Goal: Transaction & Acquisition: Obtain resource

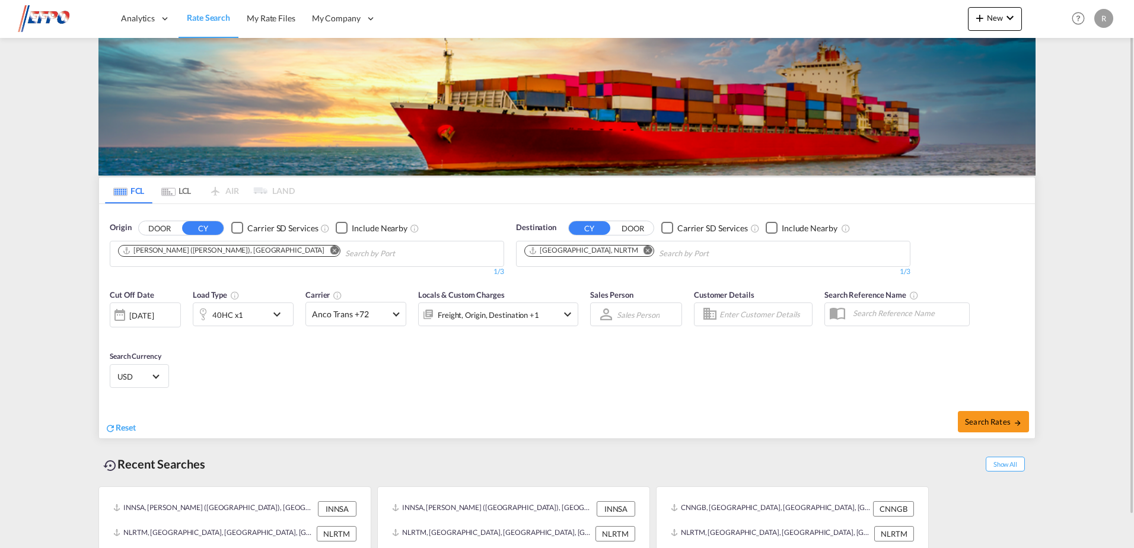
click at [330, 251] on md-icon "Remove" at bounding box center [334, 250] width 9 height 9
click at [644, 249] on md-icon "Remove" at bounding box center [648, 250] width 9 height 9
click at [174, 319] on div "[DATE]" at bounding box center [145, 315] width 71 height 25
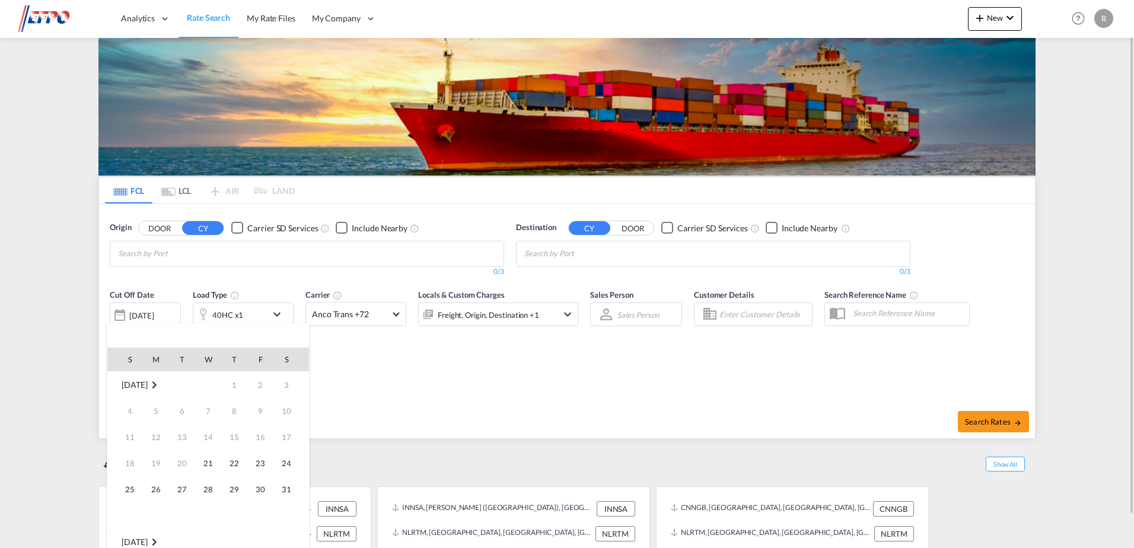
scroll to position [472, 0]
click at [545, 405] on div at bounding box center [567, 274] width 1134 height 548
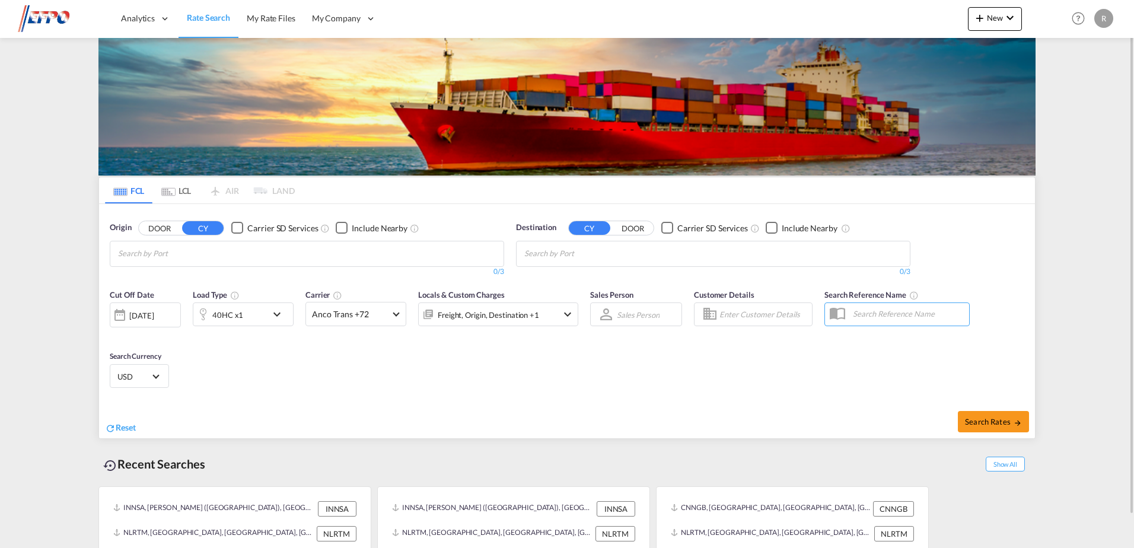
click at [243, 319] on div "40HC x1" at bounding box center [230, 315] width 74 height 24
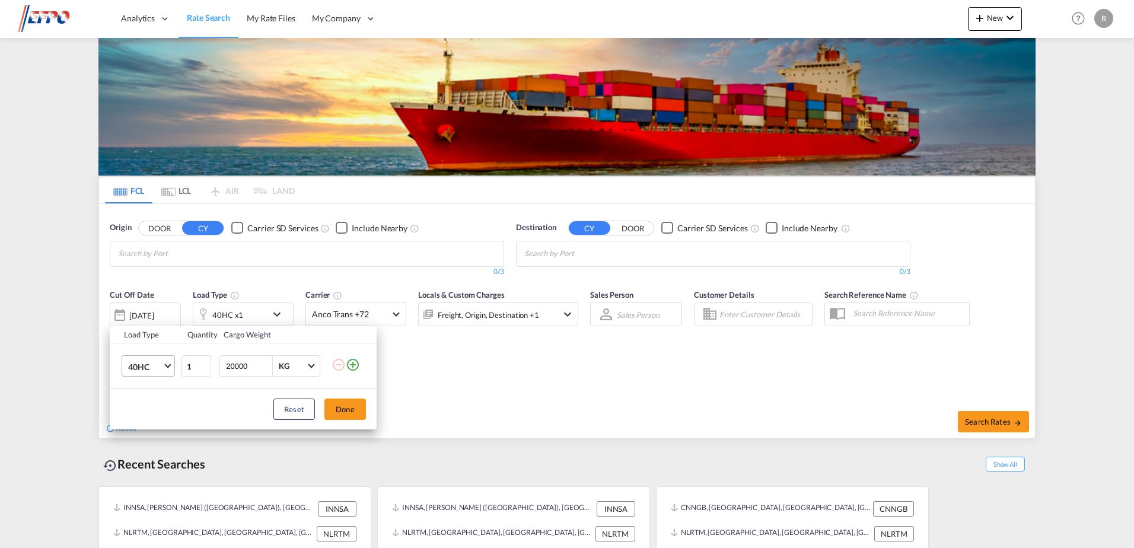
click at [162, 360] on md-select-value "40HC" at bounding box center [150, 366] width 47 height 20
click at [544, 405] on md-backdrop at bounding box center [567, 274] width 1134 height 548
click at [296, 411] on button "Reset" at bounding box center [294, 409] width 42 height 21
click at [287, 417] on button "Reset" at bounding box center [294, 409] width 42 height 21
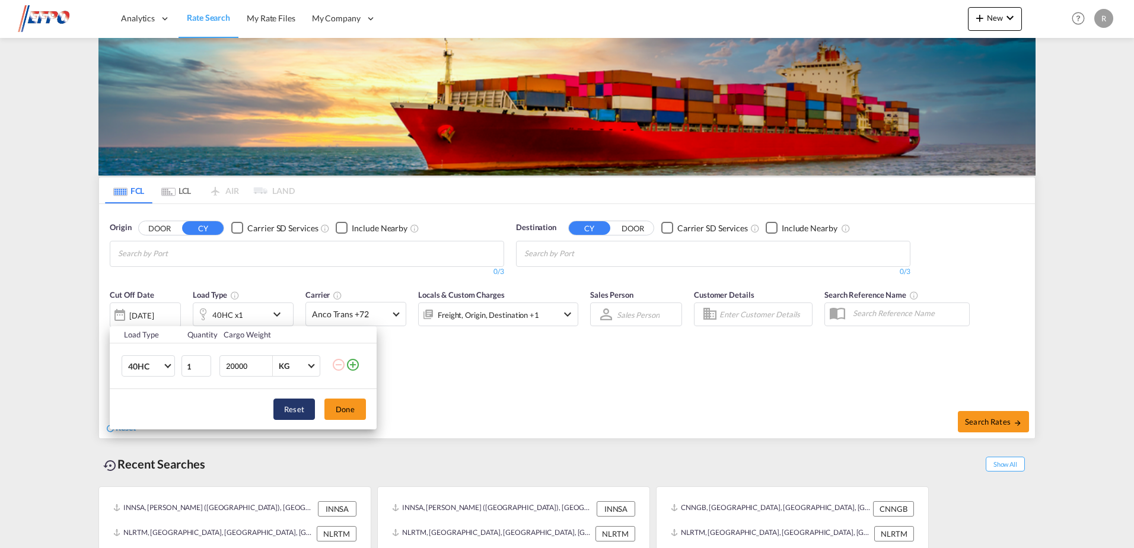
click at [310, 408] on button "Reset" at bounding box center [294, 409] width 42 height 21
click at [342, 364] on md-icon "icon-minus-circle-outline" at bounding box center [339, 365] width 14 height 14
click at [335, 364] on md-icon "icon-minus-circle-outline" at bounding box center [339, 365] width 14 height 14
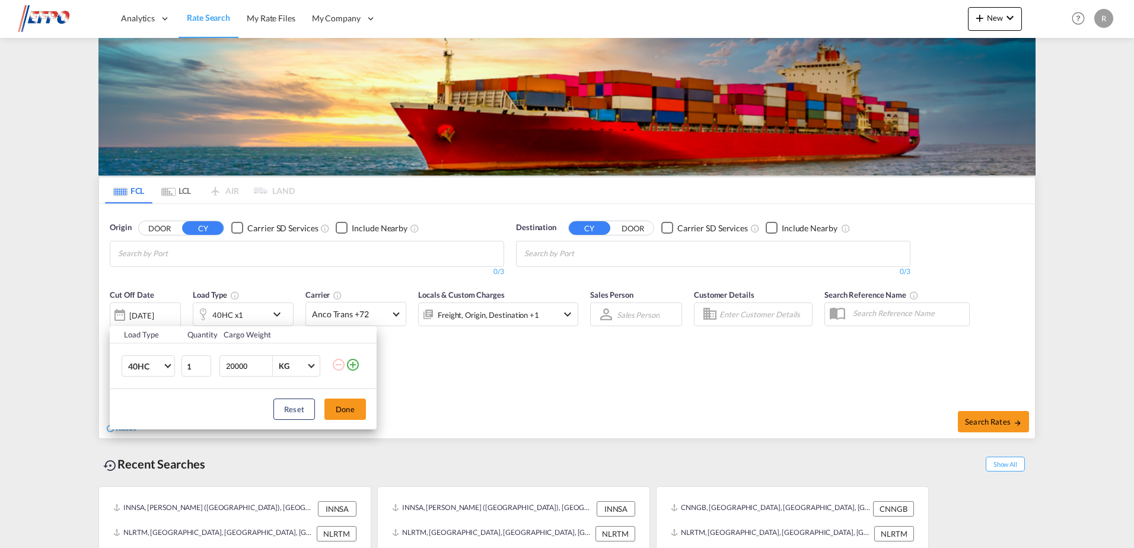
click at [483, 392] on div "Load Type Quantity Cargo Weight 40HC 1 20000 KG KG Load type addition is restri…" at bounding box center [567, 274] width 1134 height 548
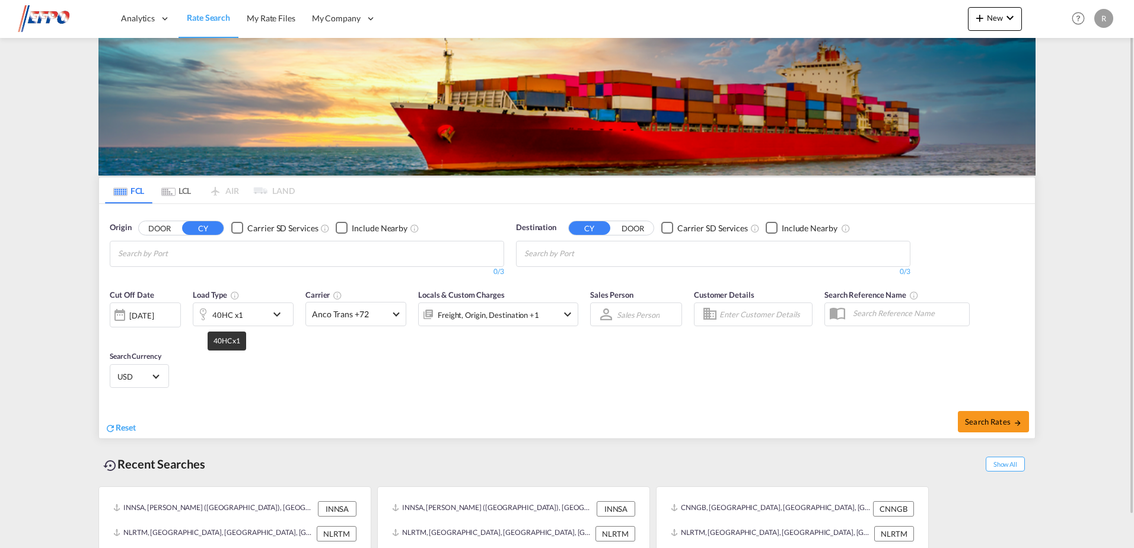
click at [245, 309] on div "40HC x1" at bounding box center [230, 315] width 74 height 24
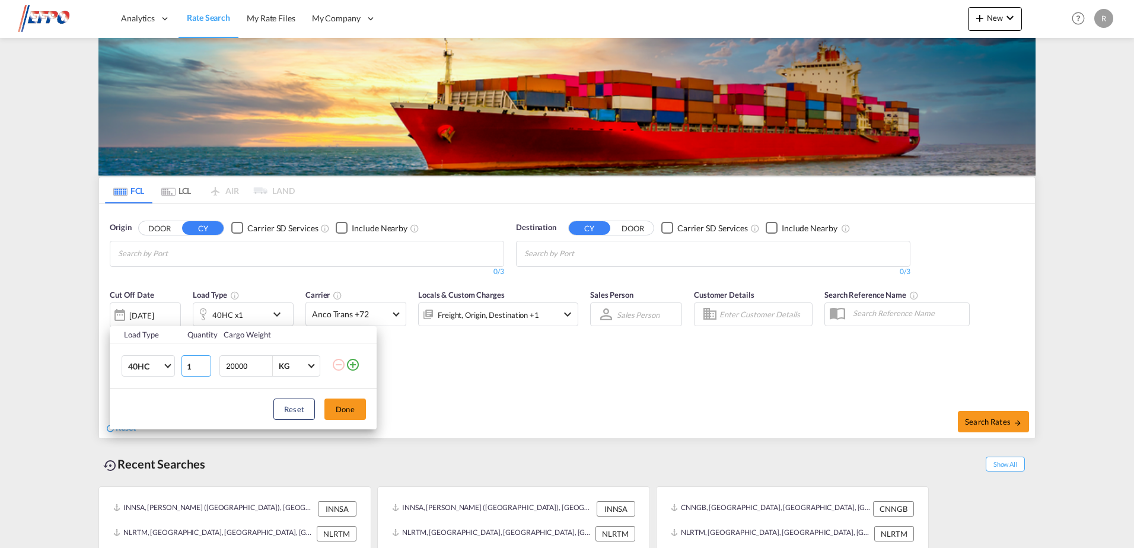
click at [198, 358] on input "1" at bounding box center [197, 365] width 30 height 21
type input "2"
click at [562, 363] on div "Load Type Quantity Cargo Weight 40HC 20GP 40GP 40HC 45HC 20RE 40RE 40HR 20OT 40…" at bounding box center [567, 274] width 1134 height 548
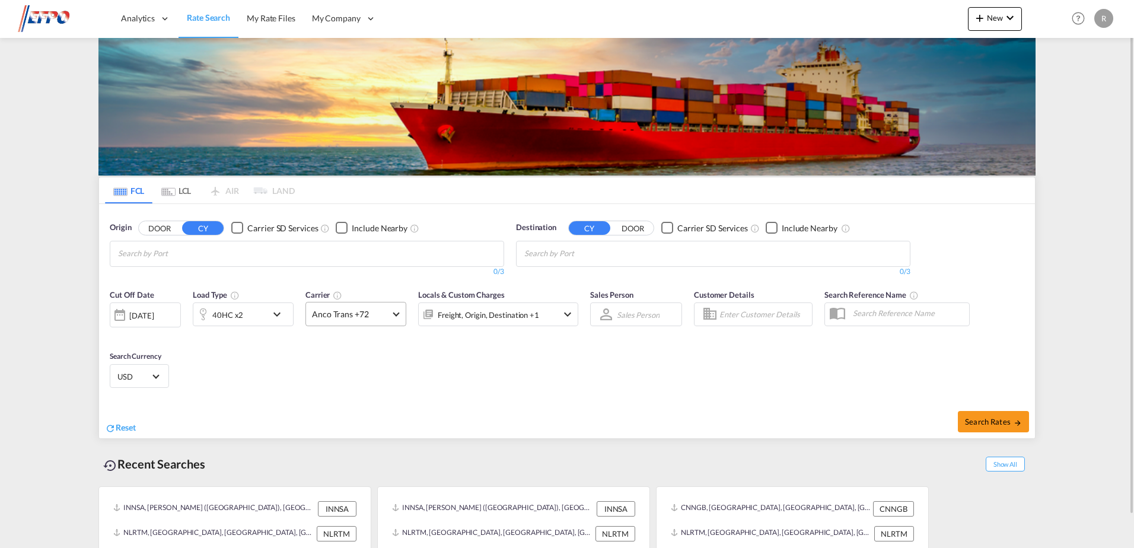
click at [371, 320] on md-select-value "Anco Trans +72" at bounding box center [356, 314] width 100 height 23
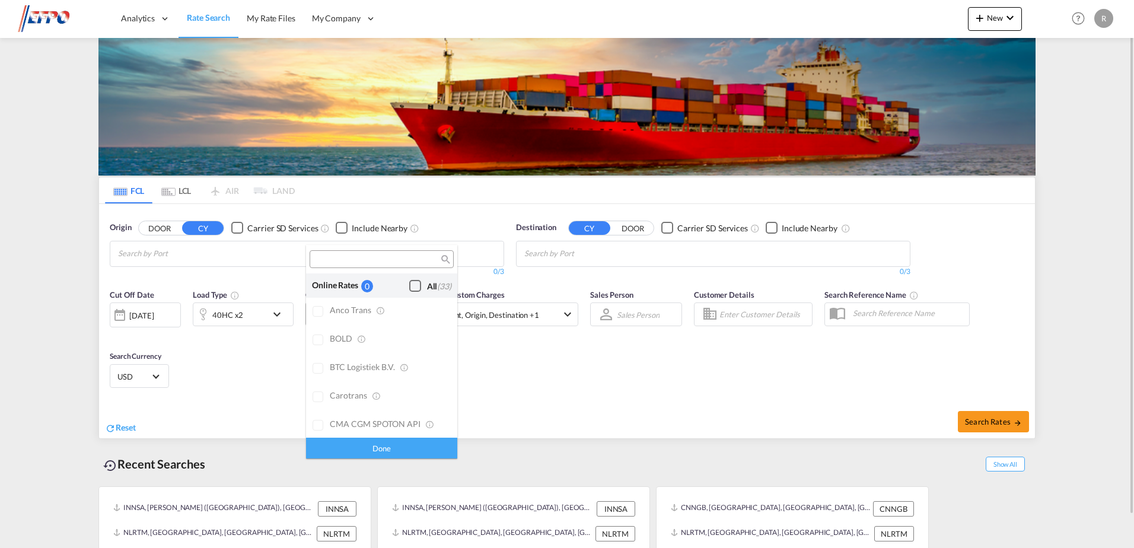
scroll to position [924, 0]
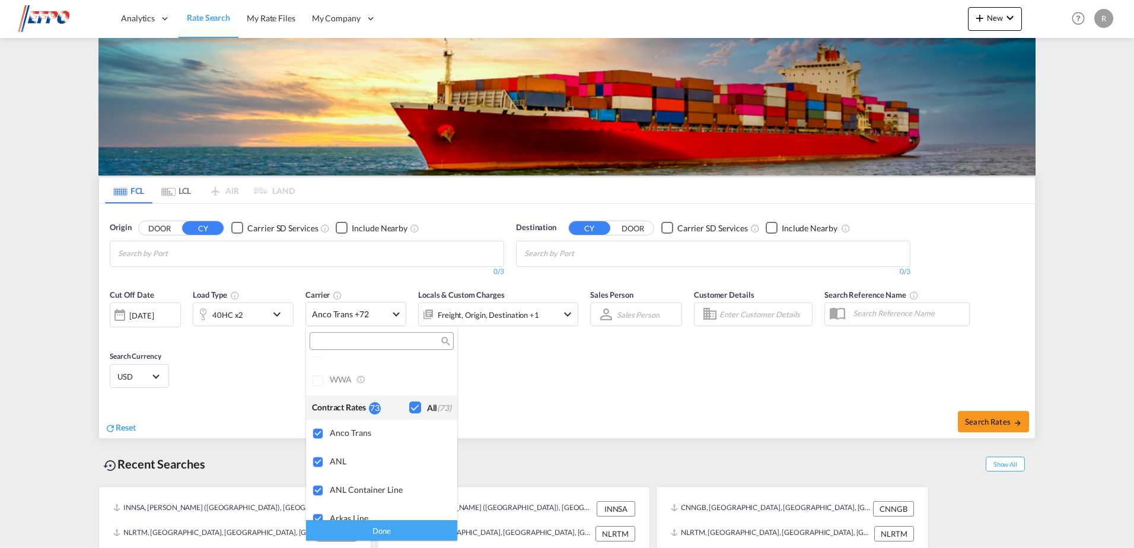
click at [650, 348] on md-backdrop at bounding box center [567, 274] width 1134 height 548
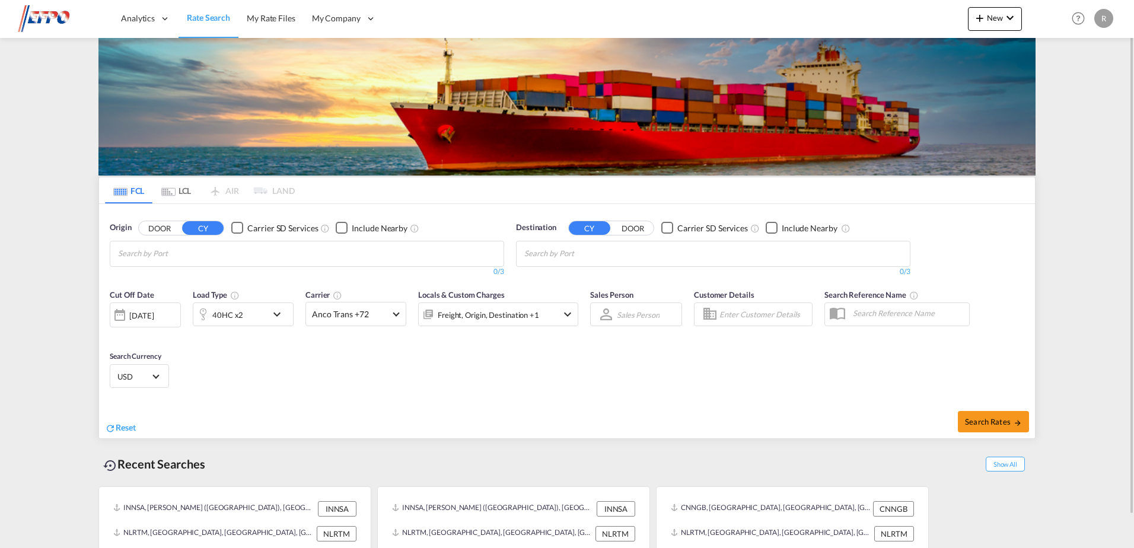
click at [237, 248] on body "Analytics Dashboard Reports Rate Search My Rate Files My Company" at bounding box center [567, 274] width 1134 height 548
drag, startPoint x: 237, startPoint y: 248, endPoint x: 146, endPoint y: 250, distance: 91.4
click at [153, 244] on body "Analytics Dashboard Reports Rate Search My Rate Files My Company" at bounding box center [567, 274] width 1134 height 548
type input "mytpp"
click at [170, 284] on div "Tanjung Pelepas [GEOGRAPHIC_DATA] MYTPP" at bounding box center [209, 281] width 225 height 36
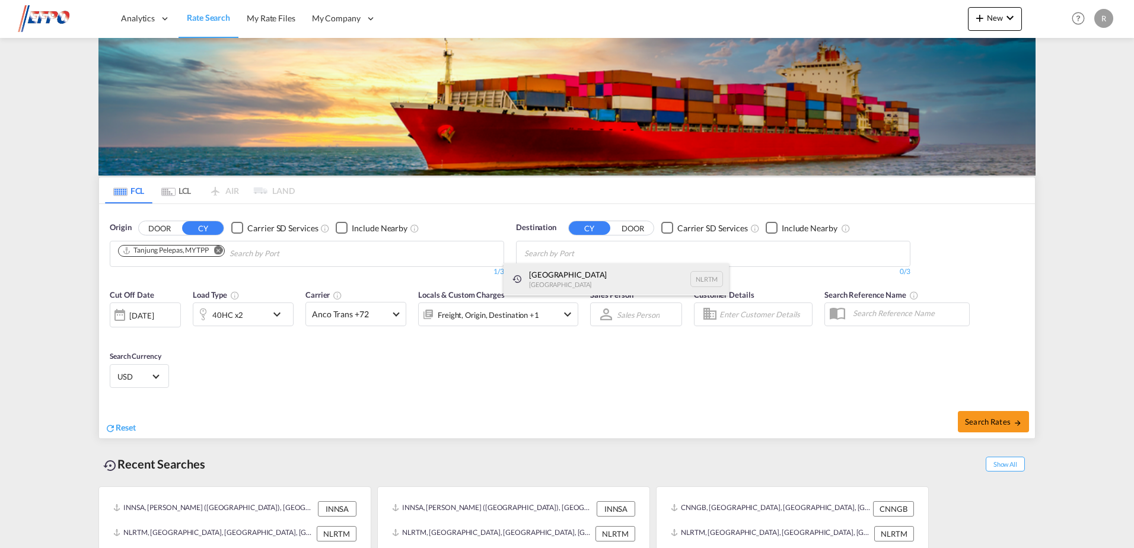
click at [583, 271] on div "[GEOGRAPHIC_DATA] [GEOGRAPHIC_DATA] NLRTM" at bounding box center [616, 279] width 225 height 32
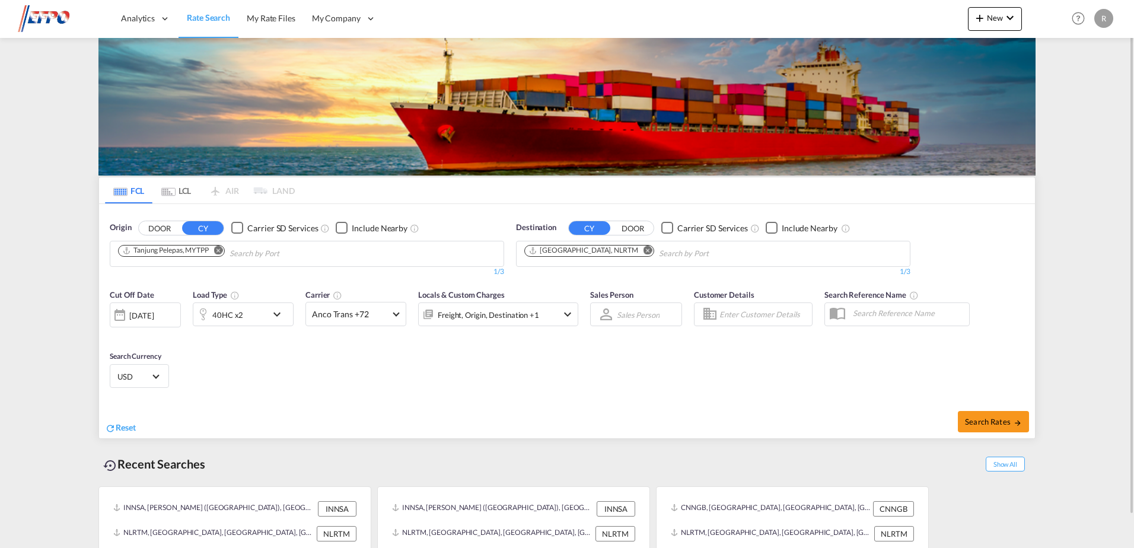
click at [136, 323] on div "[DATE]" at bounding box center [145, 315] width 71 height 25
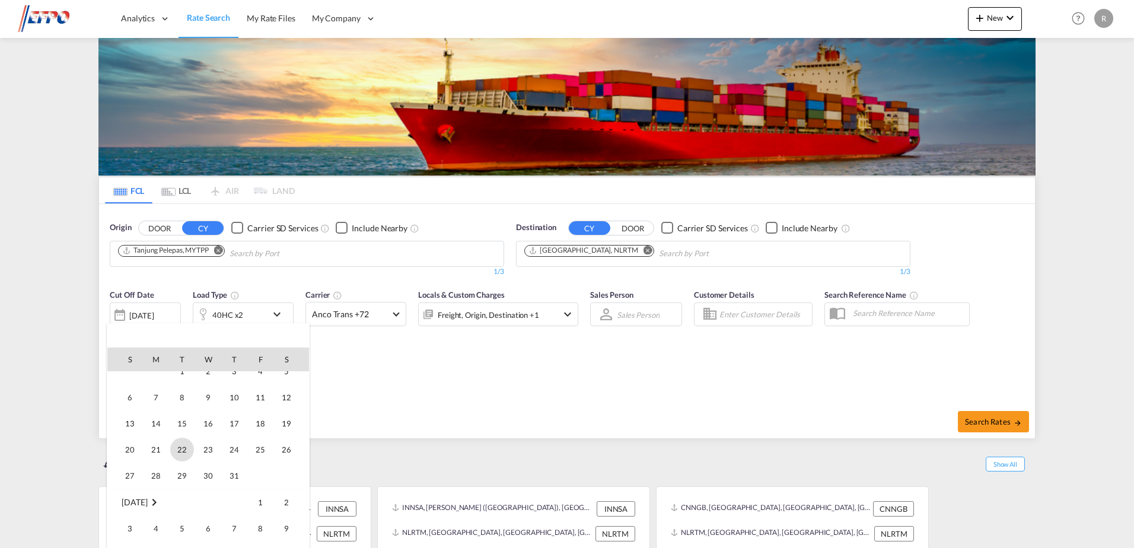
scroll to position [353, 0]
click at [289, 397] on span "12" at bounding box center [287, 399] width 24 height 24
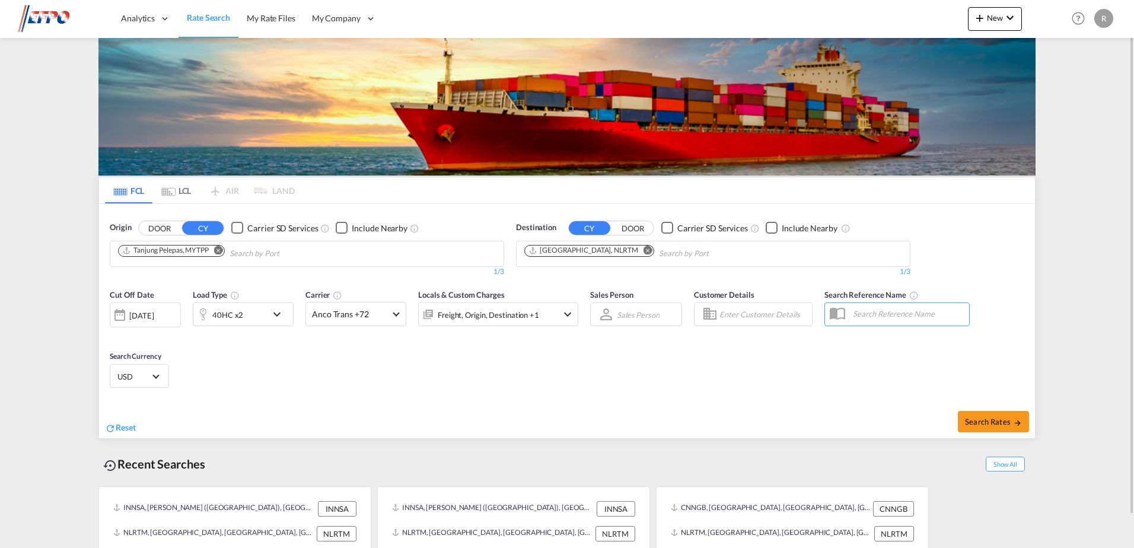
click at [636, 368] on div "Cut Off Date [DATE] [DATE] Load Type 40HC x2 Carrier Anco Trans +72 Locals & Cu…" at bounding box center [567, 341] width 936 height 116
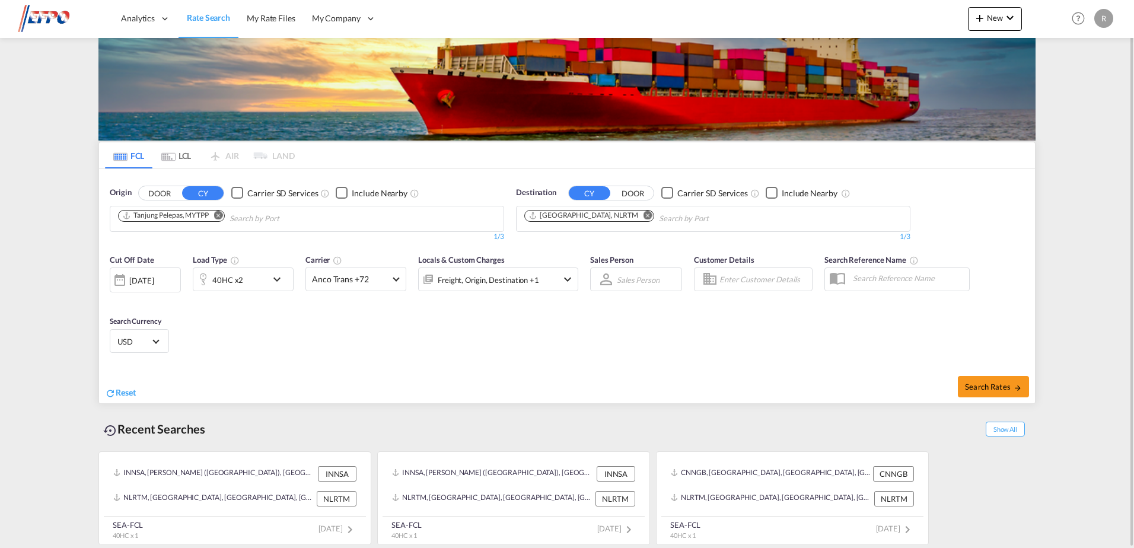
scroll to position [0, 0]
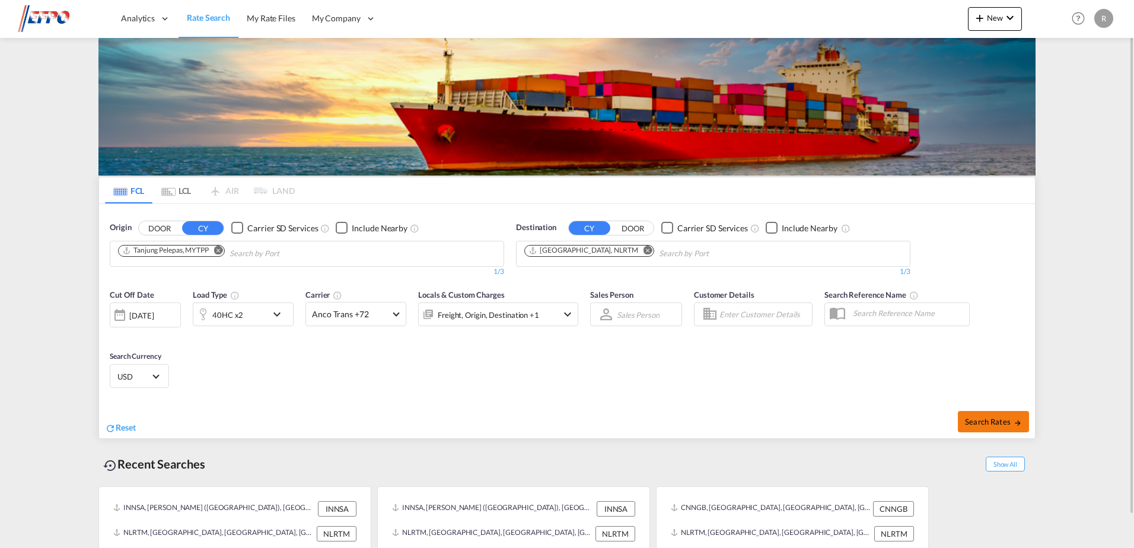
click at [977, 417] on span "Search Rates" at bounding box center [993, 421] width 57 height 9
type input "MYTPP to NLRTM / [DATE]"
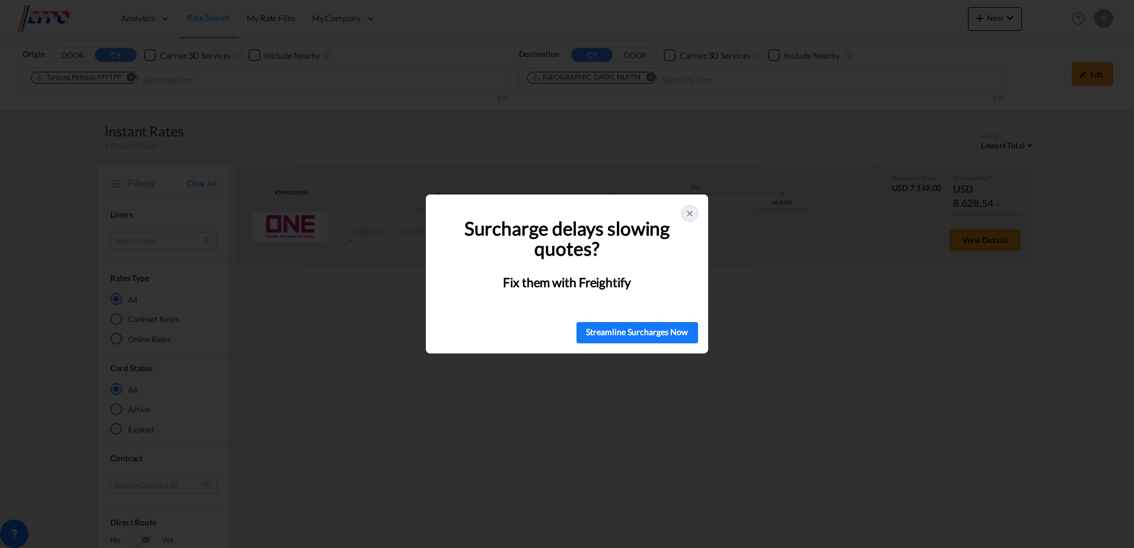
click at [693, 211] on icon at bounding box center [689, 213] width 9 height 9
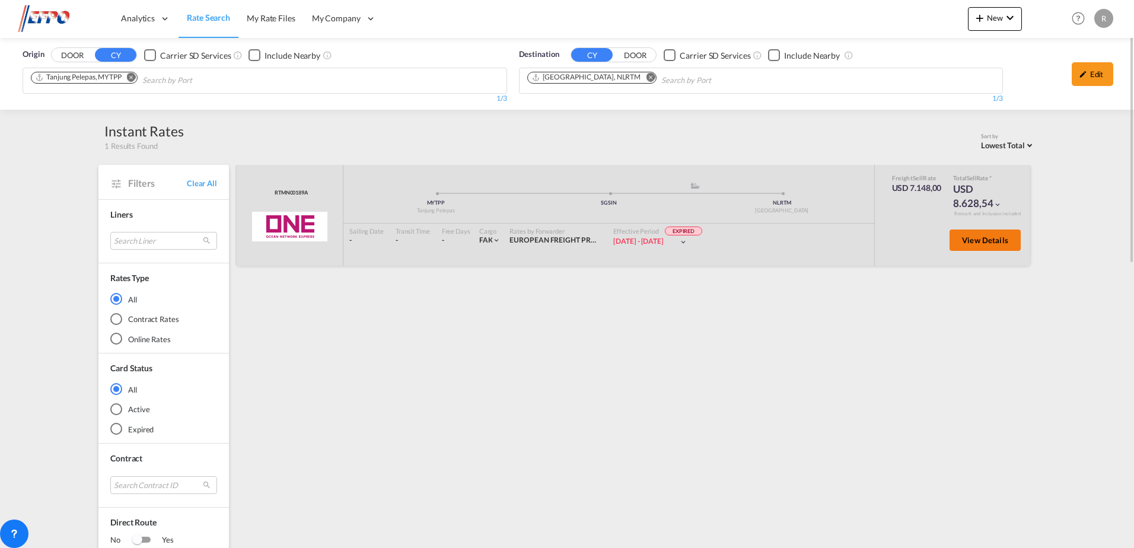
click at [981, 247] on button "View Details" at bounding box center [985, 240] width 71 height 21
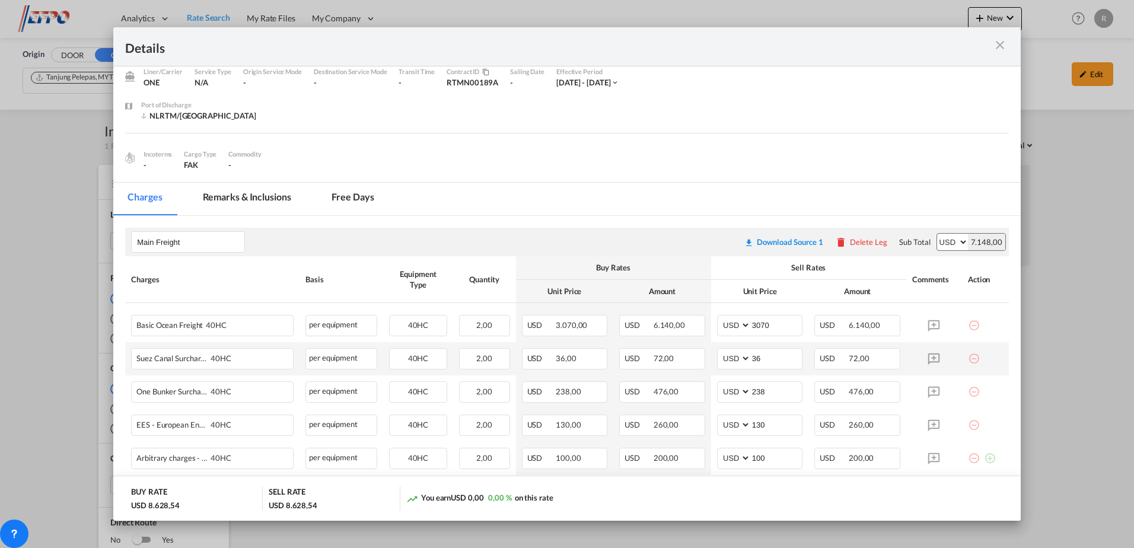
scroll to position [119, 0]
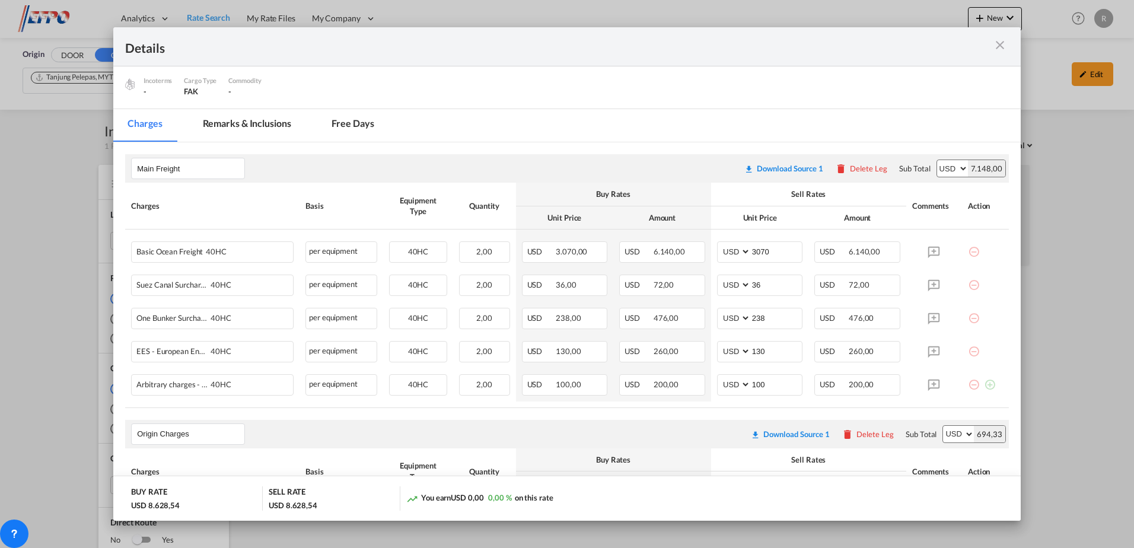
click at [998, 46] on md-icon "icon-close m-3 fg-AAA8AD cursor" at bounding box center [1000, 45] width 14 height 14
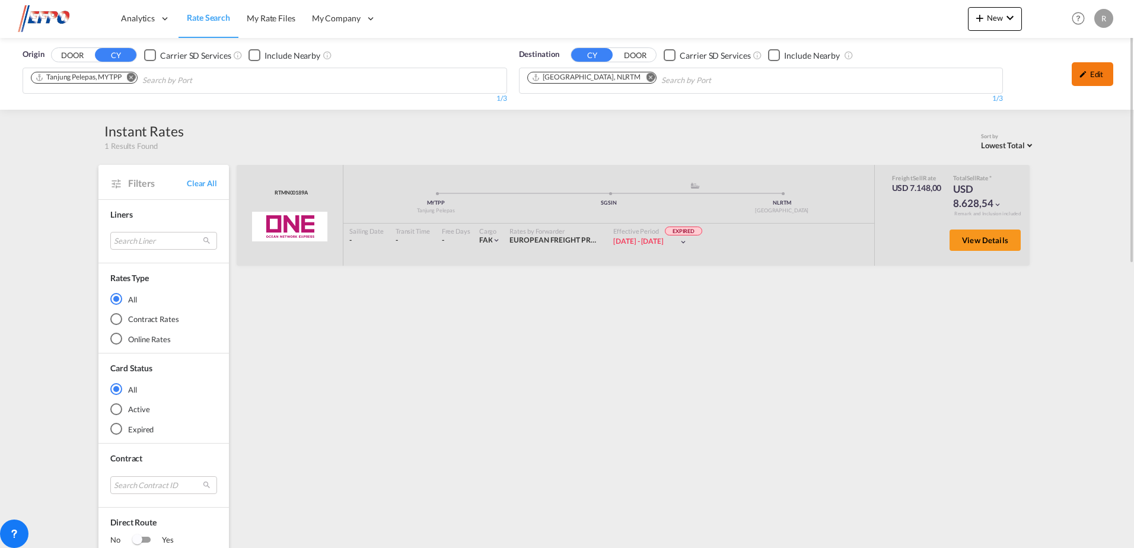
click at [1088, 68] on div "Edit" at bounding box center [1093, 74] width 42 height 24
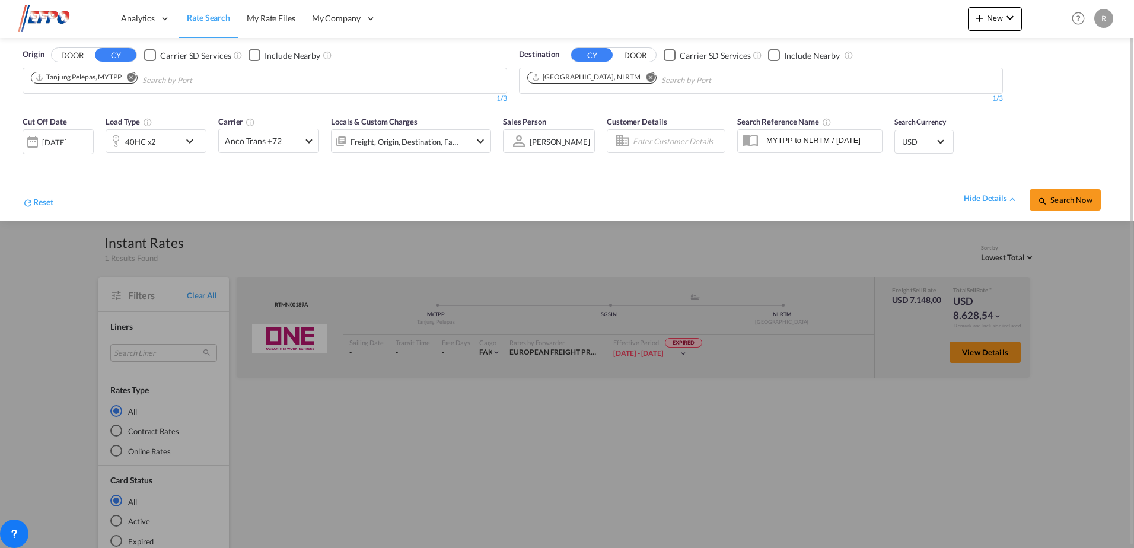
click at [176, 143] on div "40HC x2" at bounding box center [143, 141] width 74 height 24
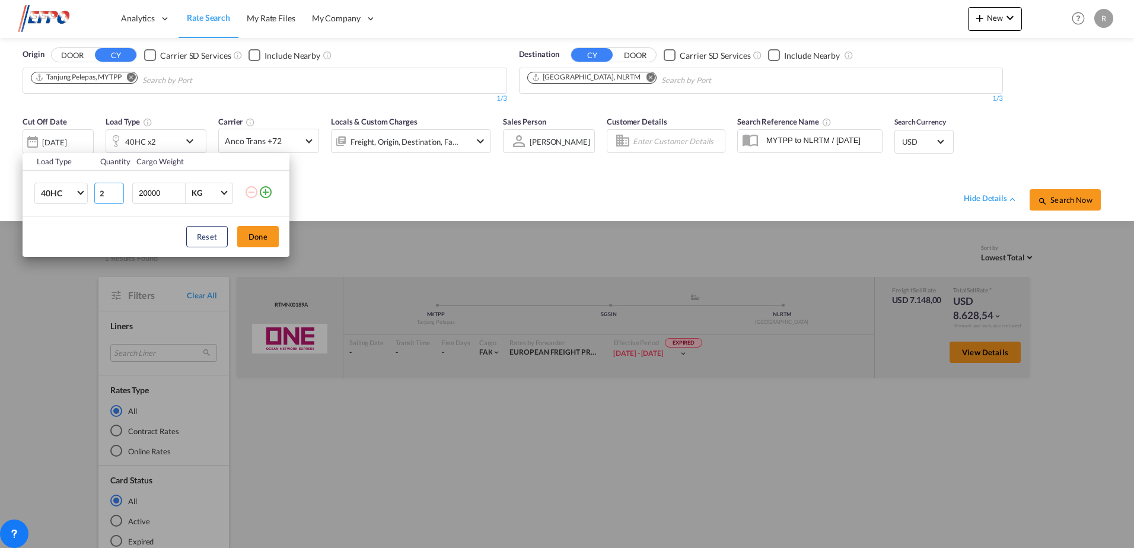
click at [117, 202] on input "2" at bounding box center [109, 193] width 30 height 21
type input "1"
click at [293, 237] on div "Load Type Quantity Cargo Weight 40HC 20GP 40GP 40HC 45HC 20RE 40RE 40HR 20OT 40…" at bounding box center [567, 274] width 1134 height 548
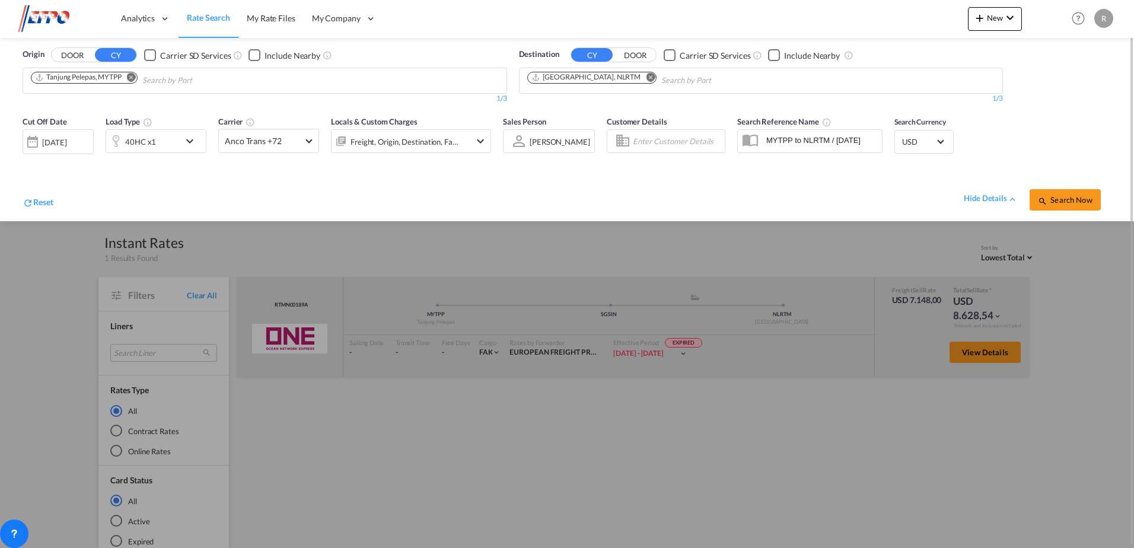
click at [269, 230] on div at bounding box center [567, 274] width 1134 height 548
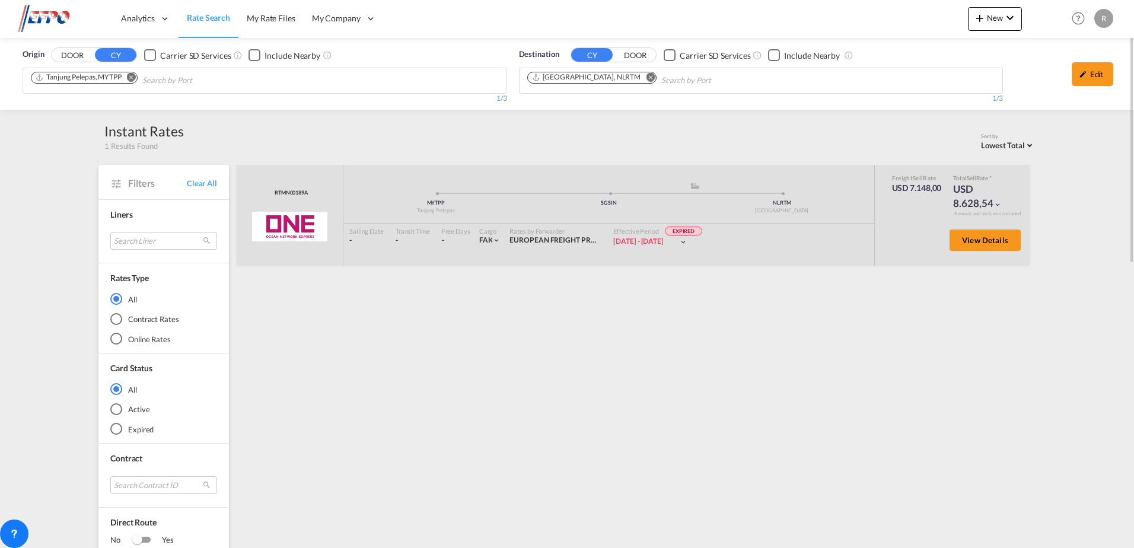
click at [1077, 72] on div "Edit" at bounding box center [1093, 74] width 42 height 24
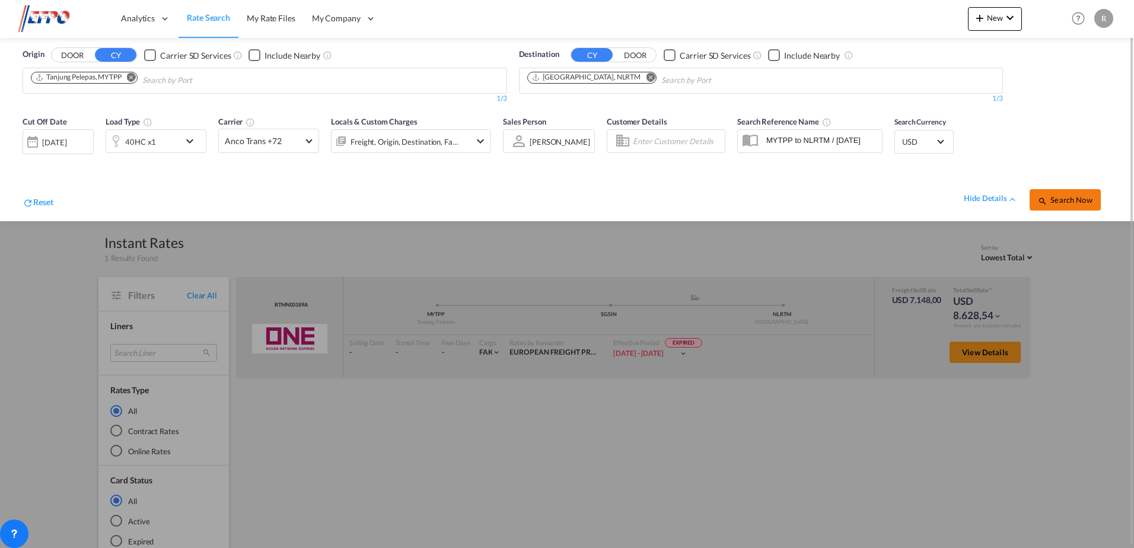
click at [1061, 195] on button "Search Now" at bounding box center [1065, 199] width 71 height 21
